Goal: Task Accomplishment & Management: Complete application form

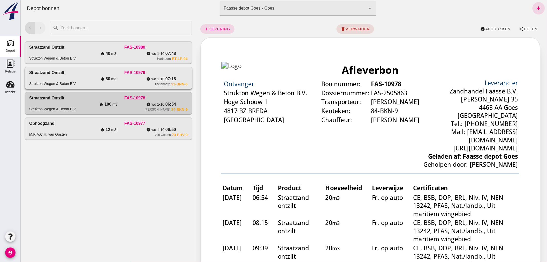
click at [85, 74] on div "FAS-10979" at bounding box center [134, 73] width 105 height 6
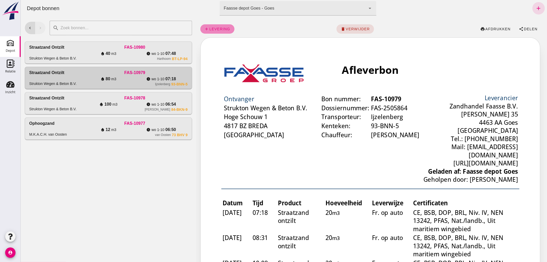
click at [220, 29] on span "levering" at bounding box center [219, 29] width 21 height 4
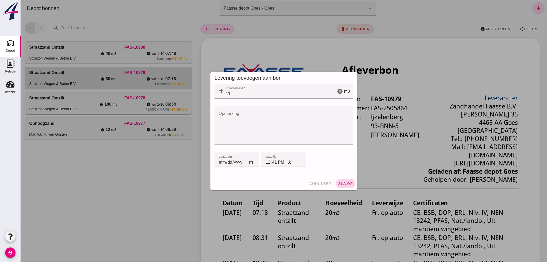
click at [341, 180] on button "sla op" at bounding box center [345, 183] width 19 height 9
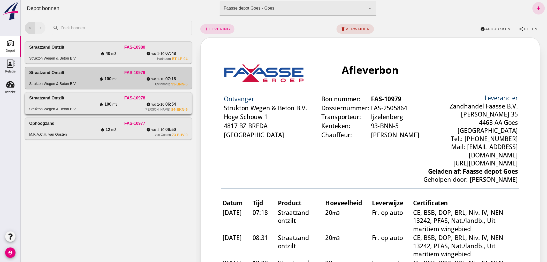
click at [96, 103] on div "water_drop 100 m3" at bounding box center [108, 104] width 53 height 6
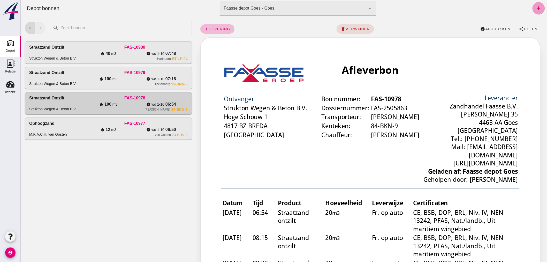
click at [536, 5] on icon "add" at bounding box center [538, 8] width 6 height 6
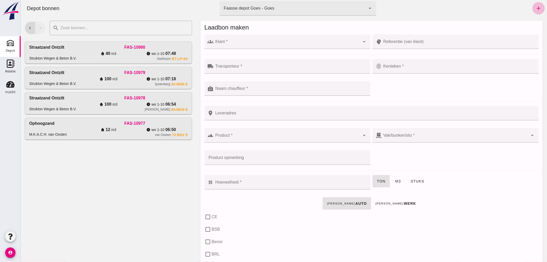
click at [258, 39] on div at bounding box center [287, 41] width 147 height 14
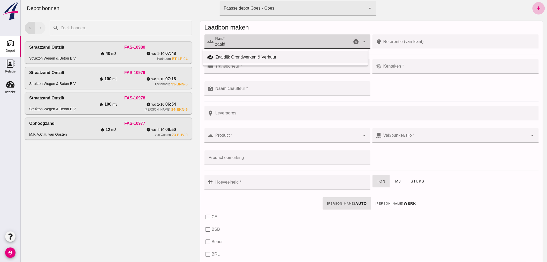
click at [243, 55] on div "Zaaidijk Grondwerken & Verhuur" at bounding box center [289, 57] width 148 height 6
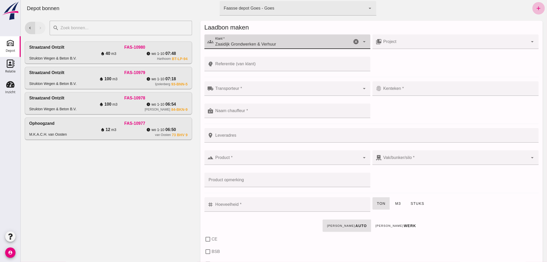
type input "Zaaidijk Grondwerken & Verhuur"
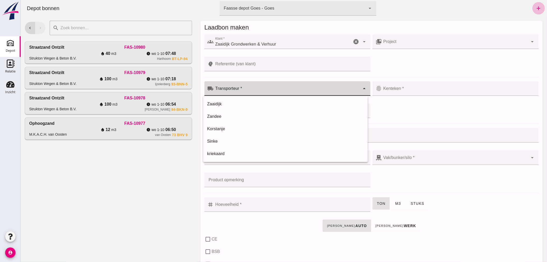
click at [253, 85] on div at bounding box center [287, 88] width 147 height 14
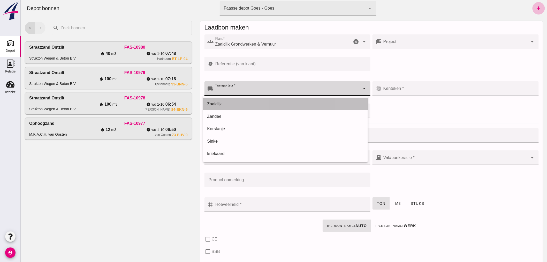
click at [243, 101] on div "Zaaidijk" at bounding box center [285, 104] width 156 height 6
type input "Zaaidijk"
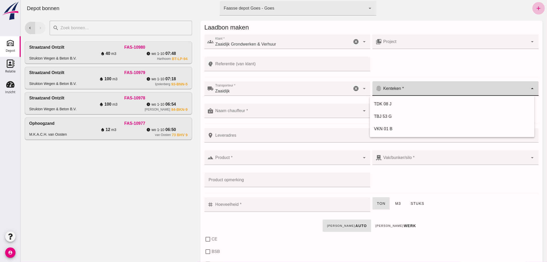
click at [403, 87] on div at bounding box center [455, 88] width 147 height 14
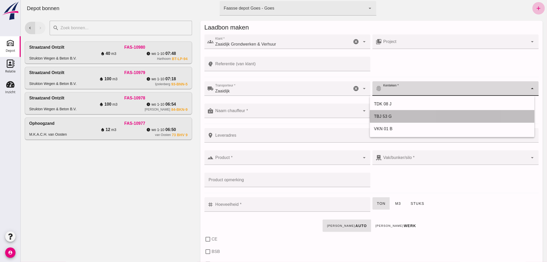
click at [394, 117] on div "TBJ 53 G" at bounding box center [452, 116] width 156 height 6
type input "TBJ 53 G"
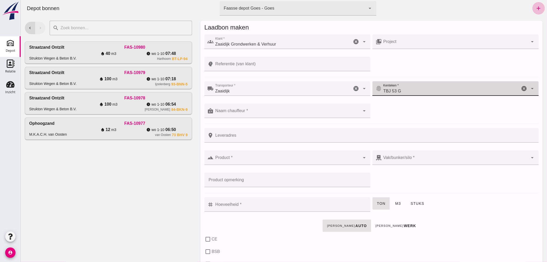
click at [297, 108] on div at bounding box center [287, 110] width 147 height 14
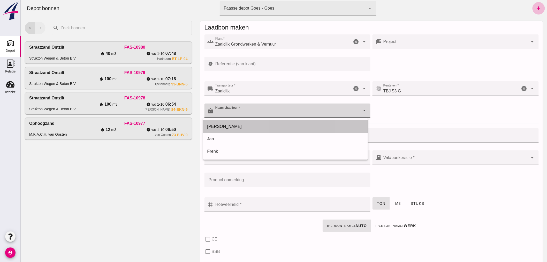
click at [261, 123] on div "Arno" at bounding box center [285, 126] width 156 height 6
type input "Arno"
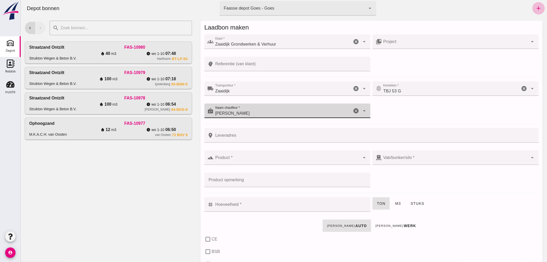
click at [270, 162] on input "Product *" at bounding box center [287, 160] width 147 height 6
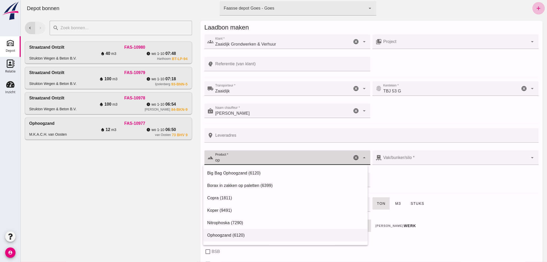
click at [264, 239] on div "Ophoogzand (6120)" at bounding box center [285, 235] width 165 height 12
type input "Ophoogzand (6120)"
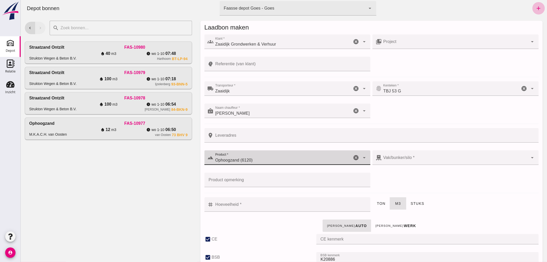
type input "38"
checkbox input "true"
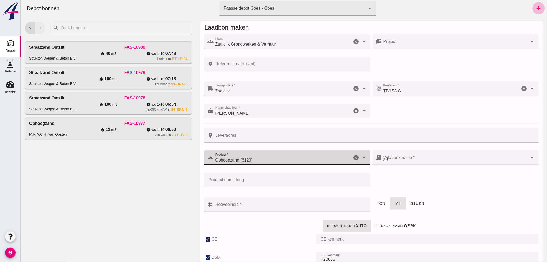
type input "40"
checkbox input "true"
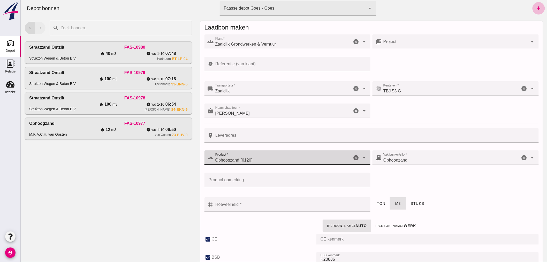
type input "Ophoogzand (6120)"
click at [290, 203] on input "Hoeveelheid *" at bounding box center [291, 204] width 154 height 14
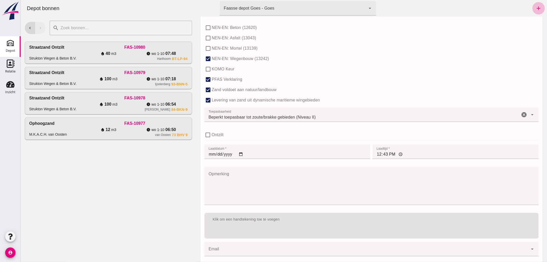
scroll to position [318, 0]
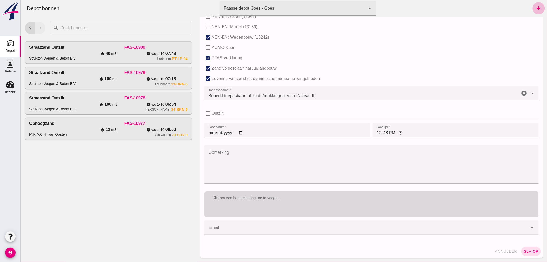
type input "4"
click at [311, 203] on div "Klik om een handtekening toe te voegen" at bounding box center [371, 197] width 334 height 13
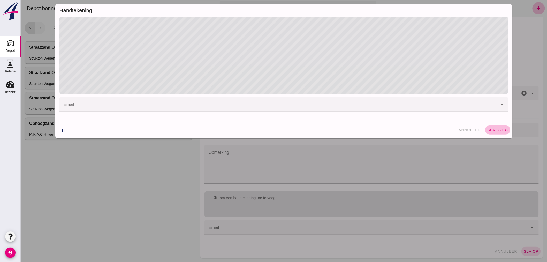
click at [495, 131] on button "bevestig" at bounding box center [497, 129] width 25 height 9
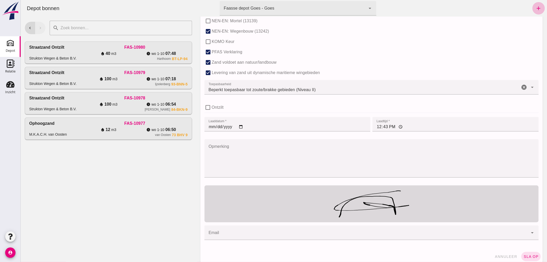
scroll to position [329, 0]
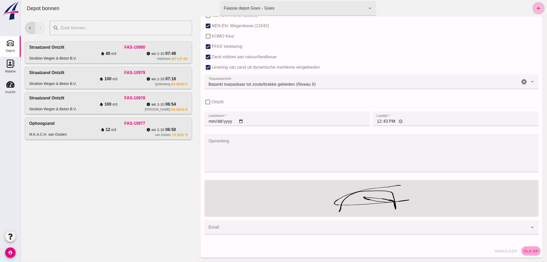
click at [529, 251] on span "sla op" at bounding box center [530, 251] width 15 height 4
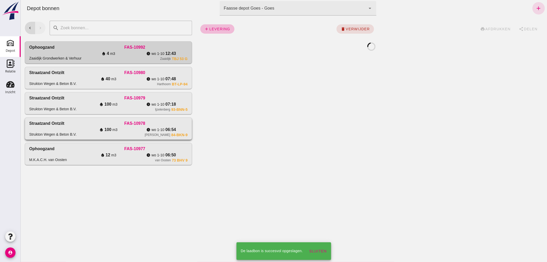
scroll to position [0, 0]
click at [91, 125] on div "FAS-10978" at bounding box center [134, 123] width 105 height 6
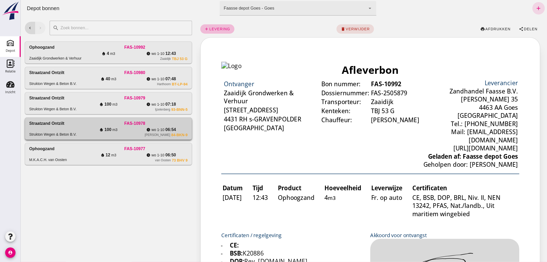
click at [90, 125] on div "FAS-10978" at bounding box center [134, 123] width 105 height 6
click at [86, 128] on div "water_drop 100 m3" at bounding box center [108, 129] width 53 height 6
drag, startPoint x: 82, startPoint y: 49, endPoint x: 79, endPoint y: 123, distance: 74.3
click at [82, 48] on div "FAS-10992" at bounding box center [134, 47] width 105 height 6
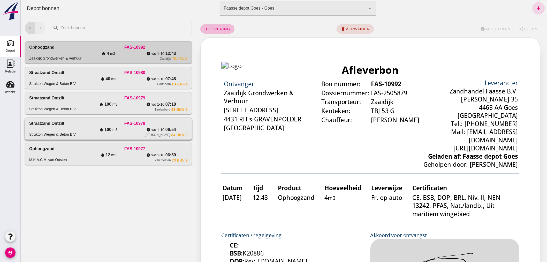
click at [84, 125] on div "FAS-10978" at bounding box center [134, 123] width 105 height 6
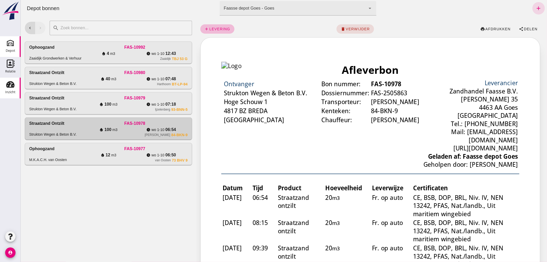
click at [8, 87] on use at bounding box center [10, 84] width 8 height 6
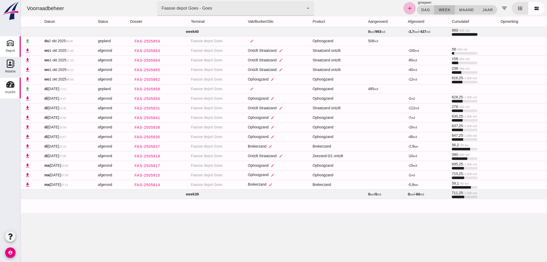
click at [12, 43] on icon "Depot" at bounding box center [10, 43] width 8 height 8
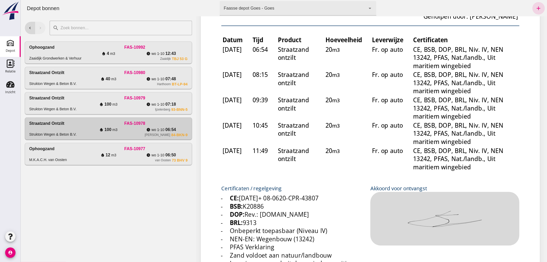
scroll to position [172, 0]
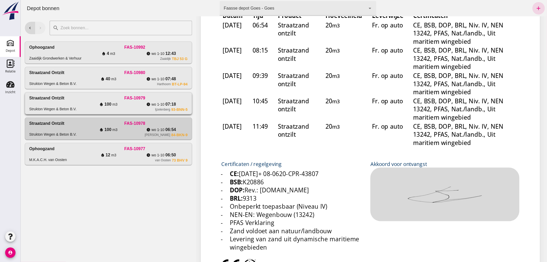
click at [84, 101] on div "water_drop 100 m3" at bounding box center [108, 104] width 53 height 6
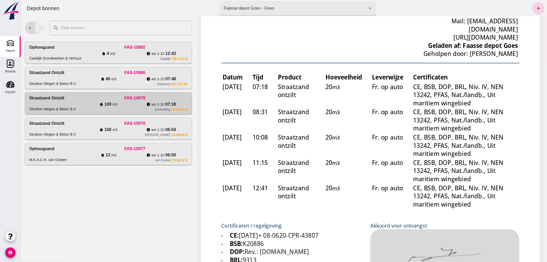
scroll to position [115, 0]
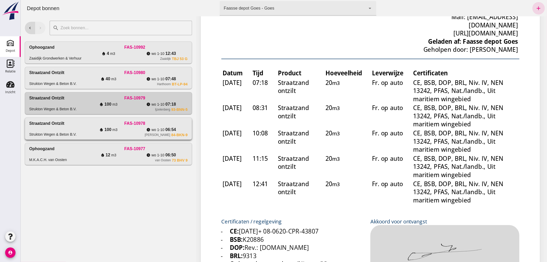
click at [125, 131] on div "water_drop 100 m3" at bounding box center [108, 129] width 53 height 6
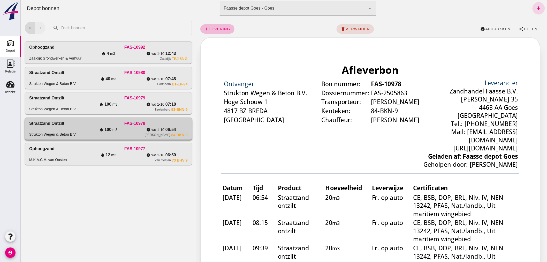
scroll to position [0, 0]
click at [535, 8] on icon "add" at bounding box center [538, 8] width 6 height 6
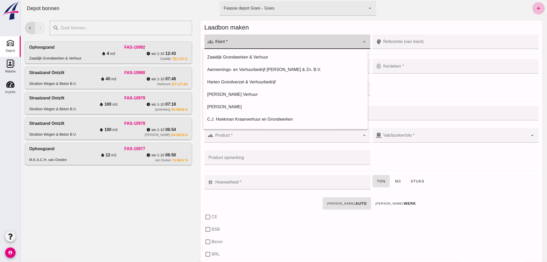
click at [257, 42] on input "Klant *" at bounding box center [287, 44] width 147 height 6
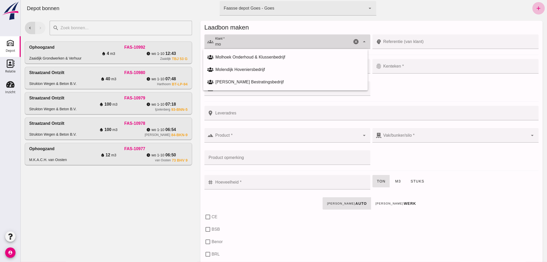
type input "m"
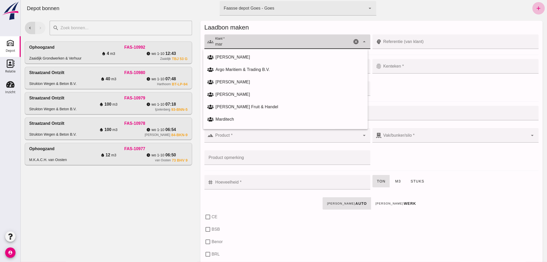
drag, startPoint x: 225, startPoint y: 41, endPoint x: 212, endPoint y: 44, distance: 13.4
click at [212, 44] on div "groups Klant * Klant * mar cancel arrow_drop_down" at bounding box center [287, 41] width 166 height 14
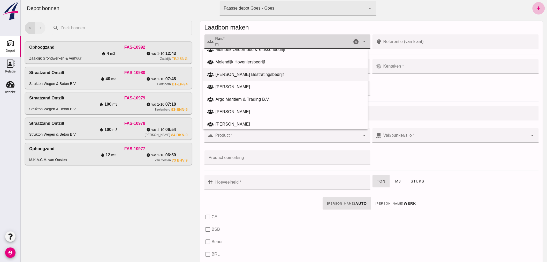
scroll to position [57, 0]
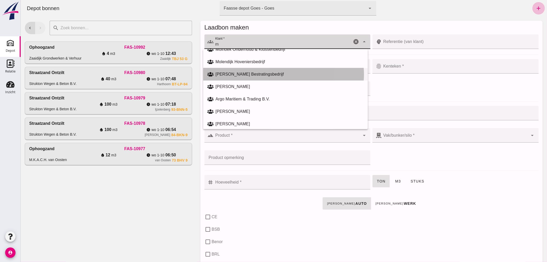
click at [246, 74] on div "[PERSON_NAME] Bestratingsbedrijf" at bounding box center [289, 74] width 148 height 6
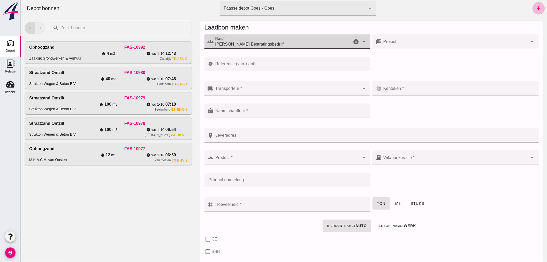
type input "[PERSON_NAME] Bestratingsbedrijf"
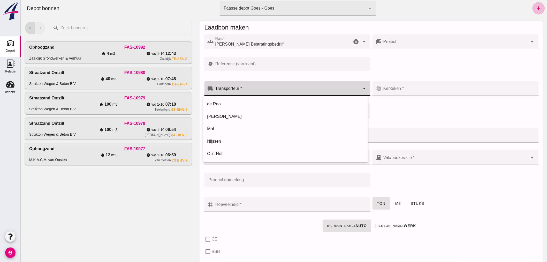
click at [278, 88] on input "Transporteur *" at bounding box center [287, 91] width 147 height 6
click at [236, 127] on div "Mol" at bounding box center [285, 129] width 156 height 6
type input "Mol"
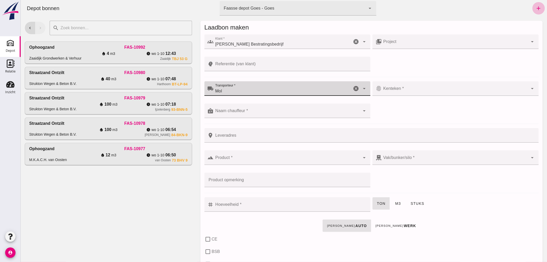
click at [414, 88] on input "Kenteken *" at bounding box center [455, 91] width 147 height 6
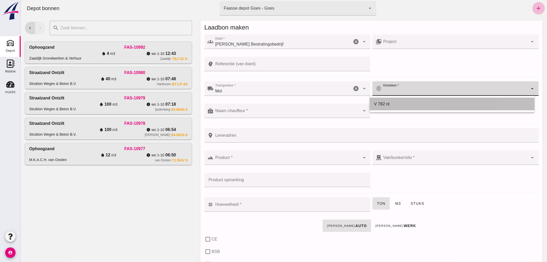
click at [387, 104] on div "V 782 nl" at bounding box center [452, 104] width 156 height 6
type input "V 782 nl"
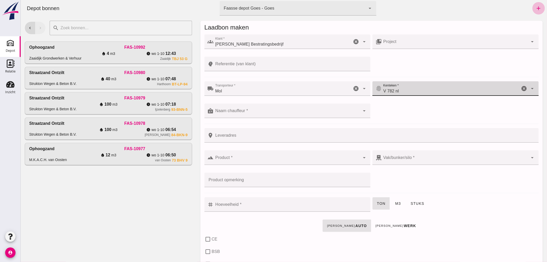
click at [284, 108] on div at bounding box center [287, 110] width 147 height 14
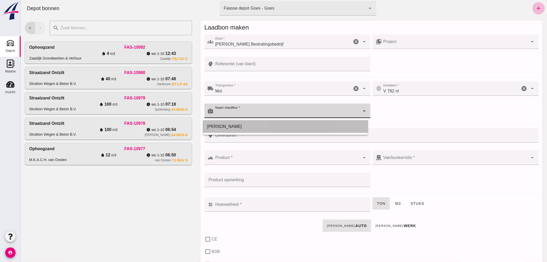
click at [223, 125] on div "[PERSON_NAME]" at bounding box center [285, 126] width 156 height 6
type input "[PERSON_NAME]"
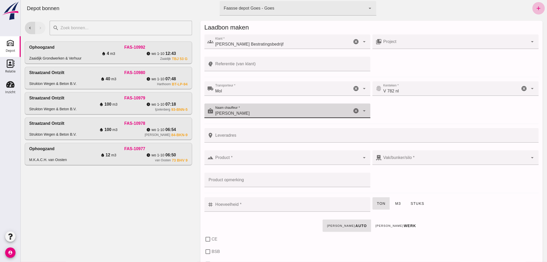
click at [250, 158] on input "Product *" at bounding box center [287, 160] width 147 height 6
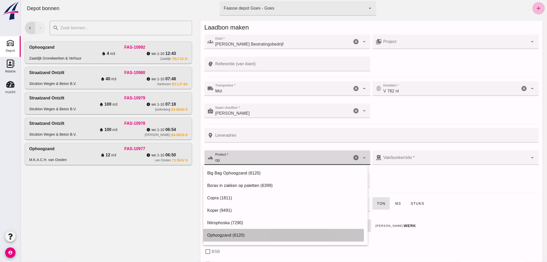
drag, startPoint x: 246, startPoint y: 233, endPoint x: 249, endPoint y: 229, distance: 5.4
click at [246, 232] on div "Ophoogzand (6120)" at bounding box center [285, 235] width 156 height 6
type input "Ophoogzand (6120)"
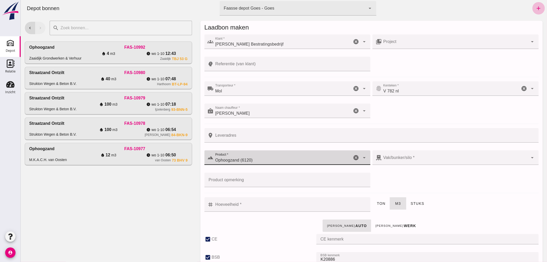
checkbox input "true"
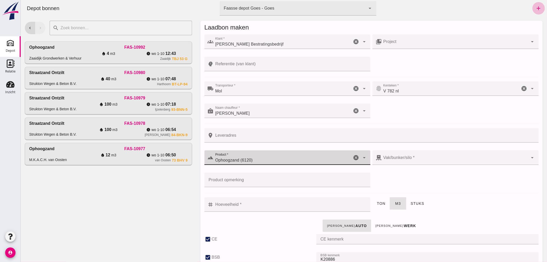
checkbox input "true"
type input "40"
type input "38"
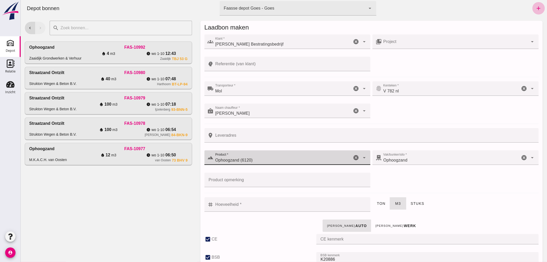
type input "Ophoogzand (6120)"
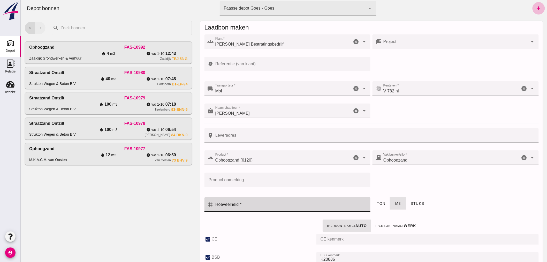
click at [259, 205] on input "Hoeveelheid *" at bounding box center [291, 204] width 154 height 14
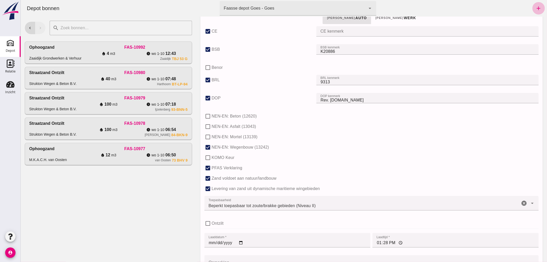
scroll to position [318, 0]
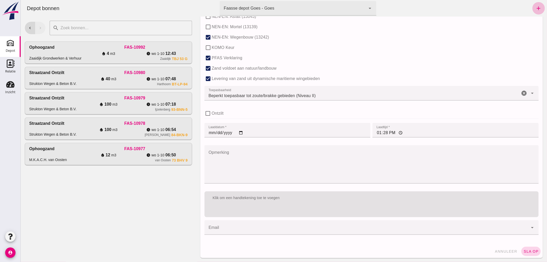
type input "2"
click at [526, 247] on button "sla op" at bounding box center [530, 250] width 19 height 9
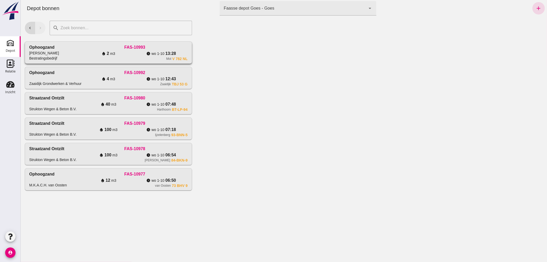
click at [72, 51] on div "Ophoogzand [PERSON_NAME] Bestratingsbedrijf" at bounding box center [55, 52] width 53 height 17
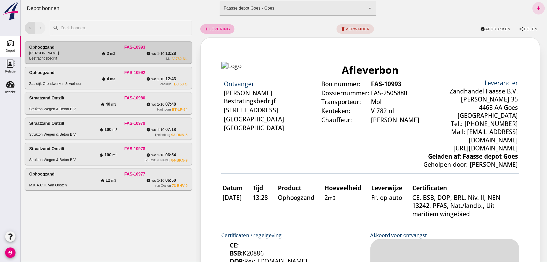
click at [485, 27] on span "afdrukken" at bounding box center [498, 29] width 26 height 4
click at [91, 153] on div "water_drop 100 m3" at bounding box center [108, 155] width 53 height 6
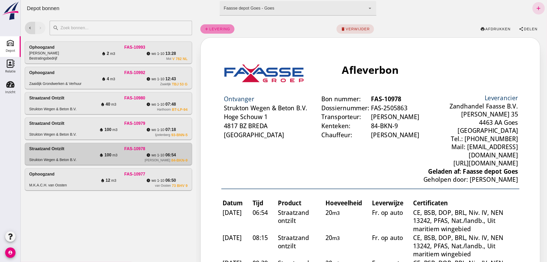
click at [219, 29] on span "levering" at bounding box center [219, 29] width 21 height 4
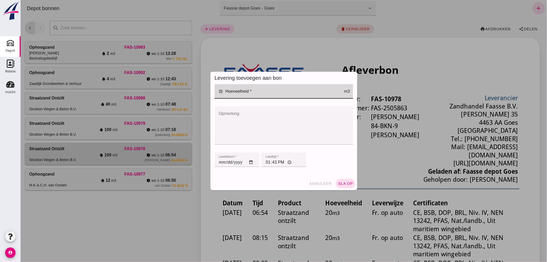
drag, startPoint x: 244, startPoint y: 93, endPoint x: 242, endPoint y: 95, distance: 2.7
click at [244, 93] on input "Hoeveelheid *" at bounding box center [284, 91] width 120 height 14
type input "20"
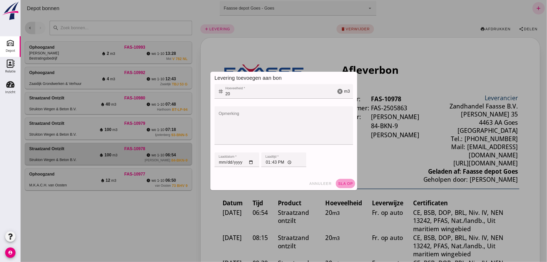
click at [342, 180] on button "sla op" at bounding box center [345, 183] width 19 height 9
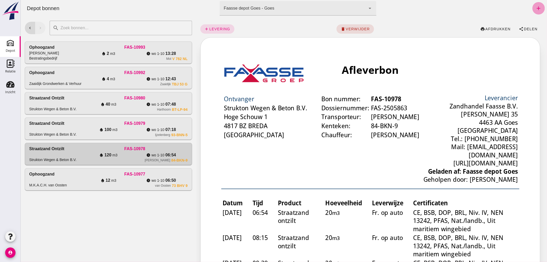
click at [535, 6] on icon "add" at bounding box center [538, 8] width 6 height 6
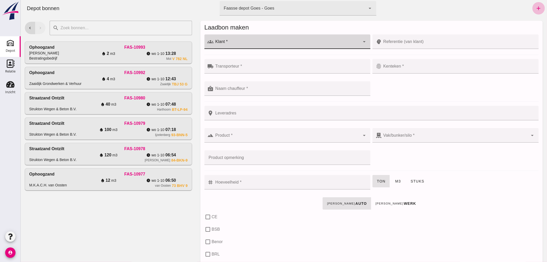
click at [235, 42] on input "Klant *" at bounding box center [287, 44] width 147 height 6
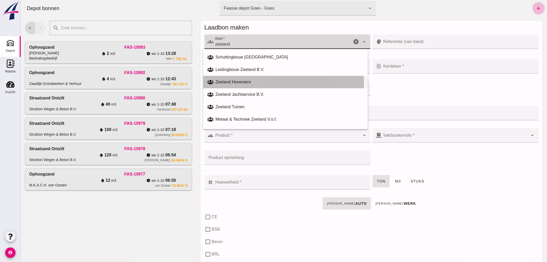
click at [242, 78] on div "Zeeland Hoveniers" at bounding box center [285, 82] width 165 height 12
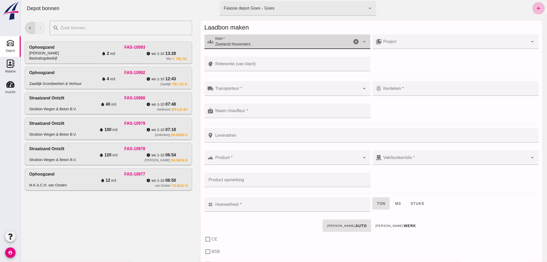
type input "Zeeland Hoveniers"
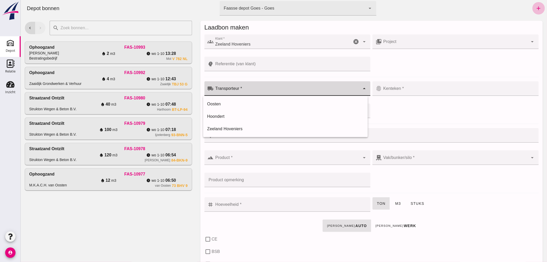
click at [255, 86] on div at bounding box center [287, 88] width 147 height 14
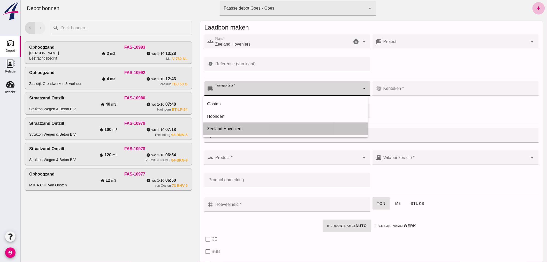
drag, startPoint x: 238, startPoint y: 128, endPoint x: 244, endPoint y: 123, distance: 8.3
click at [238, 127] on div "Zeeland Hoveniers" at bounding box center [285, 129] width 156 height 6
type input "Zeeland Hoveniers"
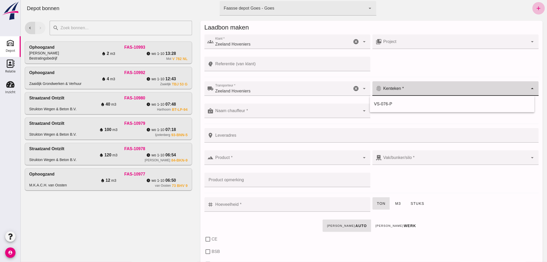
click at [420, 88] on input "Kenteken *" at bounding box center [455, 91] width 147 height 6
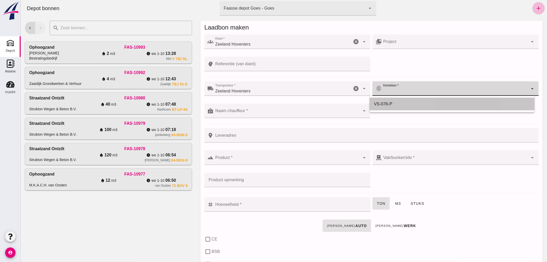
drag, startPoint x: 390, startPoint y: 103, endPoint x: 376, endPoint y: 107, distance: 14.9
click at [390, 103] on div "VS-076-P" at bounding box center [452, 104] width 156 height 6
type input "VS-076-P"
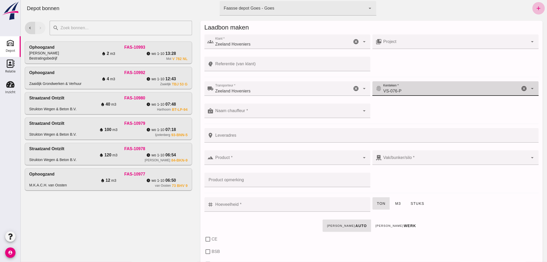
click at [259, 109] on div at bounding box center [287, 110] width 147 height 14
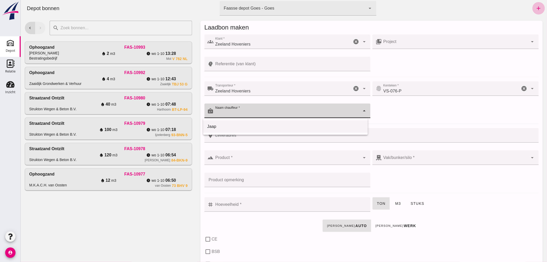
click at [242, 125] on div "Jaap" at bounding box center [285, 126] width 156 height 6
type input "Jaap"
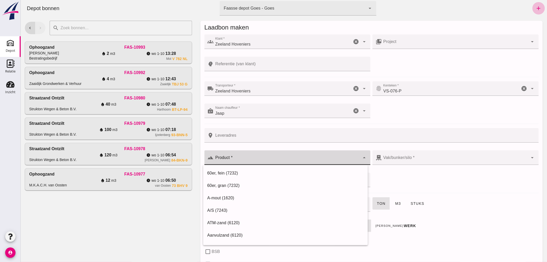
click at [245, 160] on input "Product *" at bounding box center [287, 160] width 147 height 6
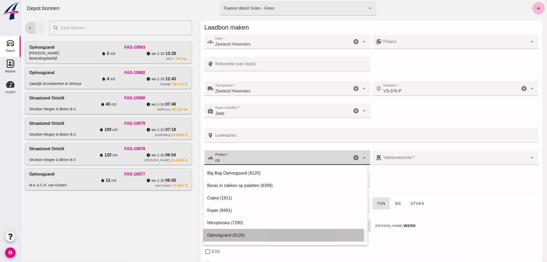
click at [259, 233] on div "Ophoogzand (6120)" at bounding box center [285, 235] width 156 height 6
type input "Ophoogzand (6120)"
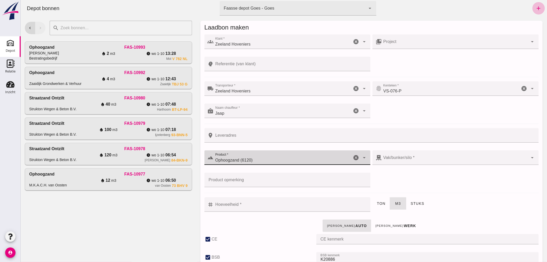
checkbox input "true"
type input "40"
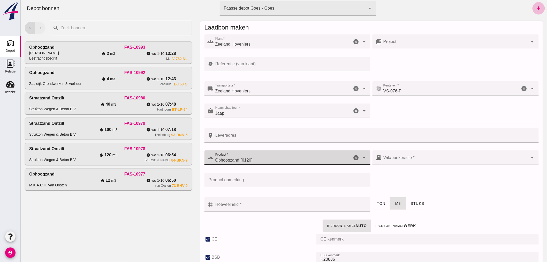
checkbox input "true"
type input "38"
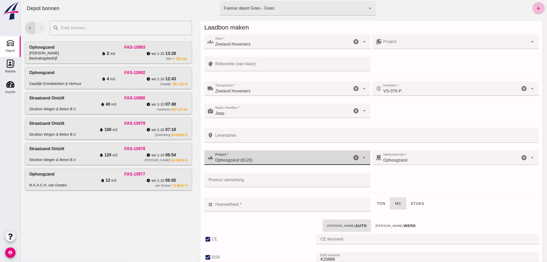
type input "Ophoogzand (6120)"
click at [284, 200] on input "Hoeveelheid *" at bounding box center [291, 204] width 154 height 14
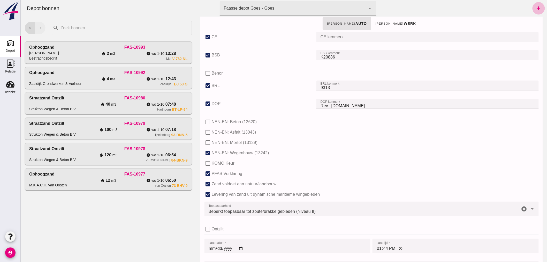
scroll to position [318, 0]
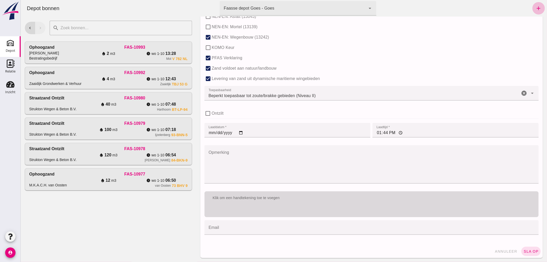
type input "2"
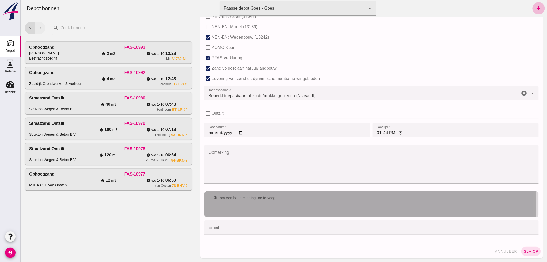
click at [326, 206] on div "Klik om een handtekening toe te voegen" at bounding box center [371, 204] width 334 height 26
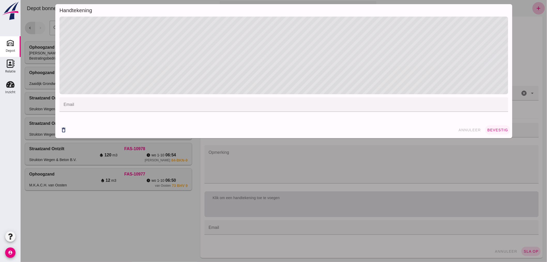
click at [496, 127] on button "bevestig" at bounding box center [497, 129] width 25 height 9
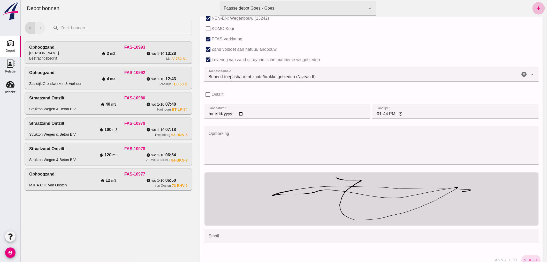
scroll to position [345, 0]
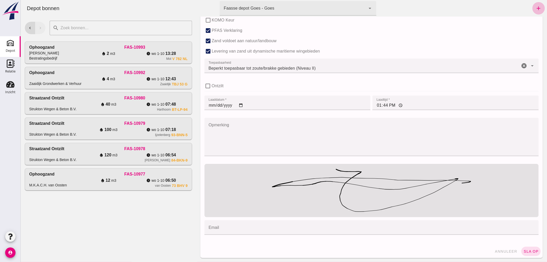
click at [531, 248] on button "sla op" at bounding box center [530, 250] width 19 height 9
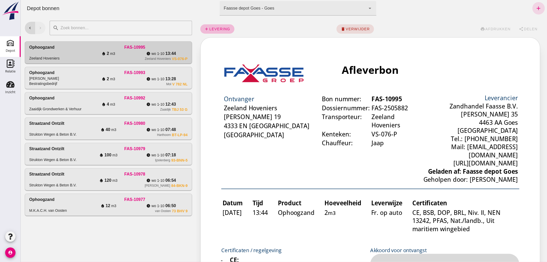
scroll to position [0, 0]
click at [87, 153] on div "water_drop 100 m3" at bounding box center [108, 155] width 53 height 6
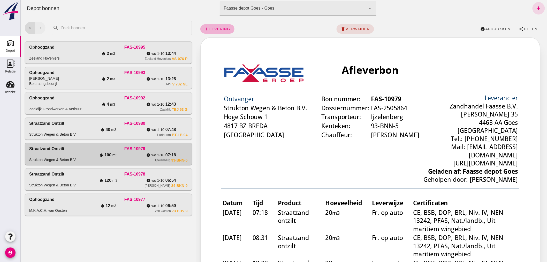
click at [220, 29] on span "levering" at bounding box center [219, 29] width 21 height 4
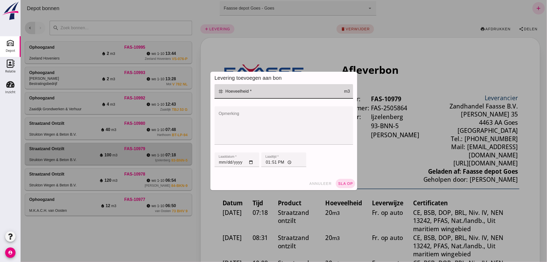
click at [256, 93] on input "Hoeveelheid *" at bounding box center [284, 91] width 120 height 14
type input "20"
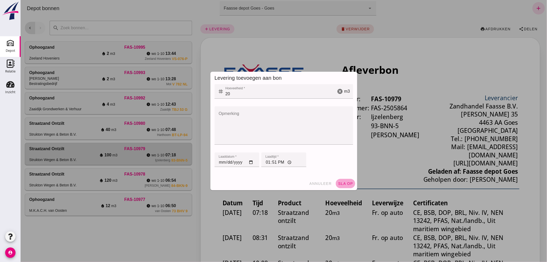
click at [342, 180] on button "sla op" at bounding box center [345, 183] width 19 height 9
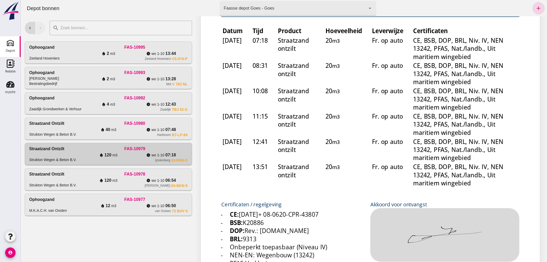
scroll to position [172, 0]
click at [123, 176] on div "FAS-10978" at bounding box center [134, 174] width 105 height 6
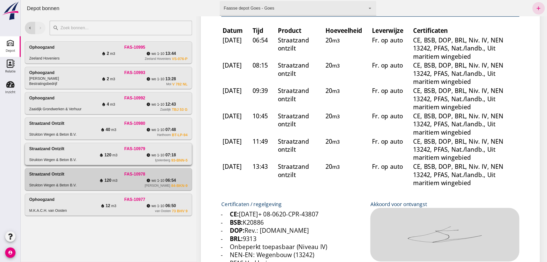
click at [128, 156] on div "water_drop 120 m3" at bounding box center [108, 155] width 53 height 6
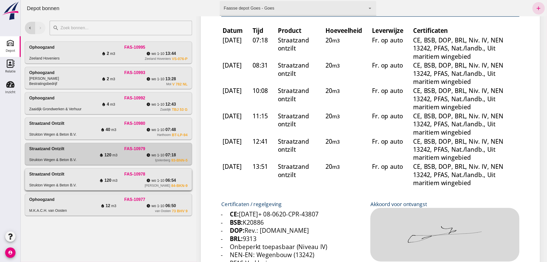
click at [87, 180] on div "water_drop 120 m3" at bounding box center [108, 180] width 53 height 6
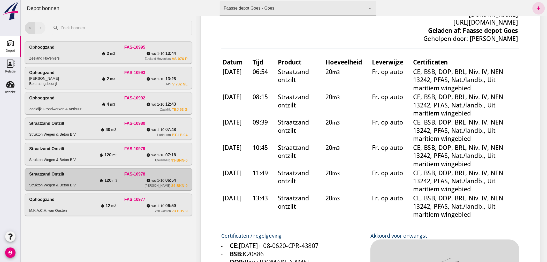
scroll to position [143, 0]
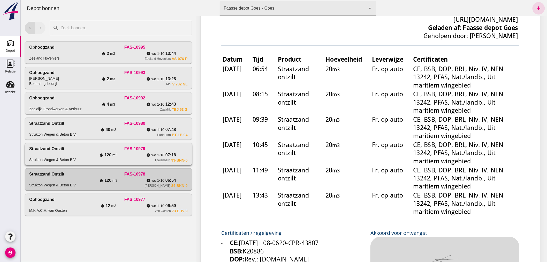
click at [86, 152] on div "water_drop 120 m3" at bounding box center [108, 155] width 53 height 6
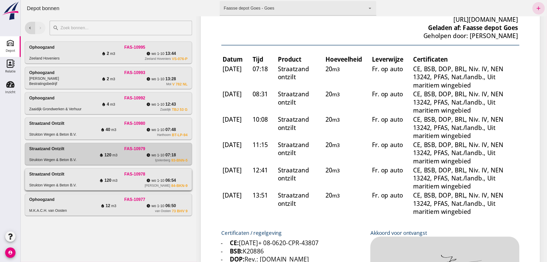
click at [85, 179] on div "water_drop 120 m3" at bounding box center [108, 180] width 53 height 6
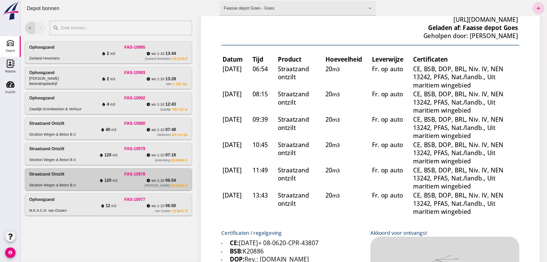
scroll to position [0, 0]
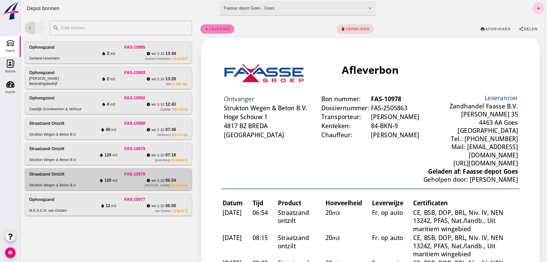
click at [220, 28] on span "levering" at bounding box center [219, 29] width 21 height 4
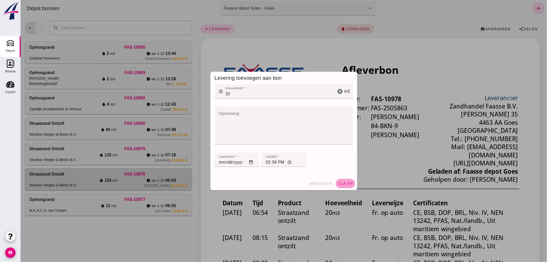
click at [344, 182] on span "sla op" at bounding box center [345, 183] width 15 height 4
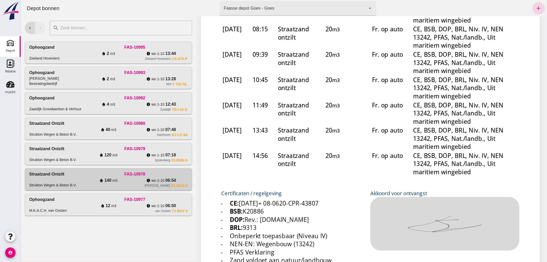
scroll to position [201, 0]
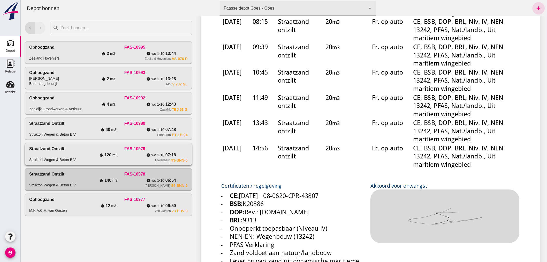
click at [124, 156] on div "water_drop 120 m3" at bounding box center [108, 155] width 53 height 6
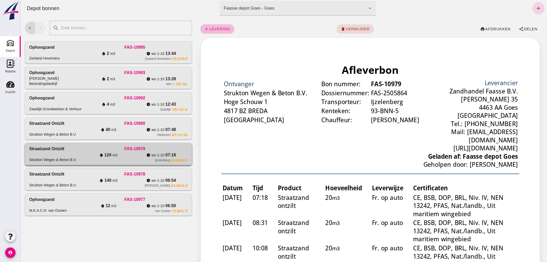
scroll to position [0, 0]
click at [220, 27] on span "levering" at bounding box center [219, 29] width 21 height 4
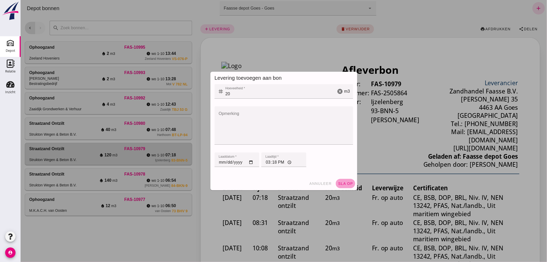
click at [343, 180] on button "sla op" at bounding box center [345, 183] width 19 height 9
